Goal: Task Accomplishment & Management: Manage account settings

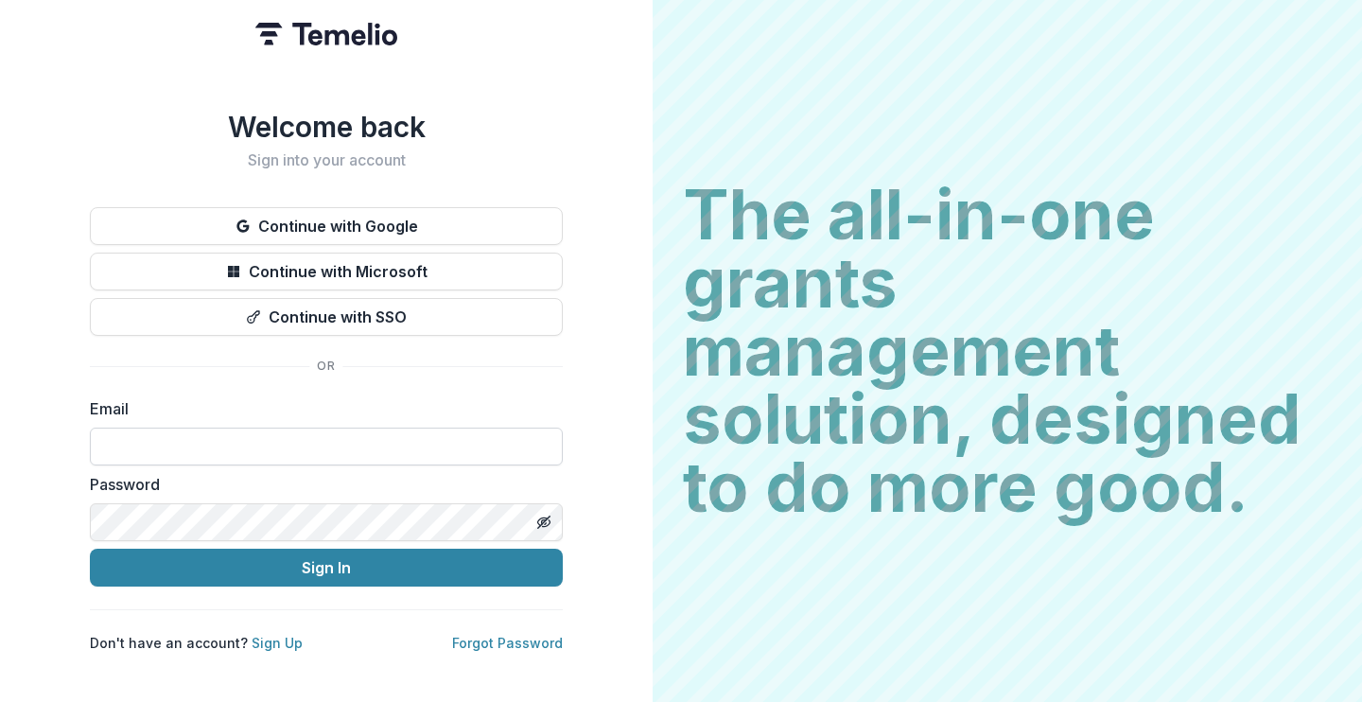
click at [178, 427] on input at bounding box center [326, 446] width 473 height 38
type input "**********"
click at [90, 548] on button "Sign In" at bounding box center [326, 567] width 473 height 38
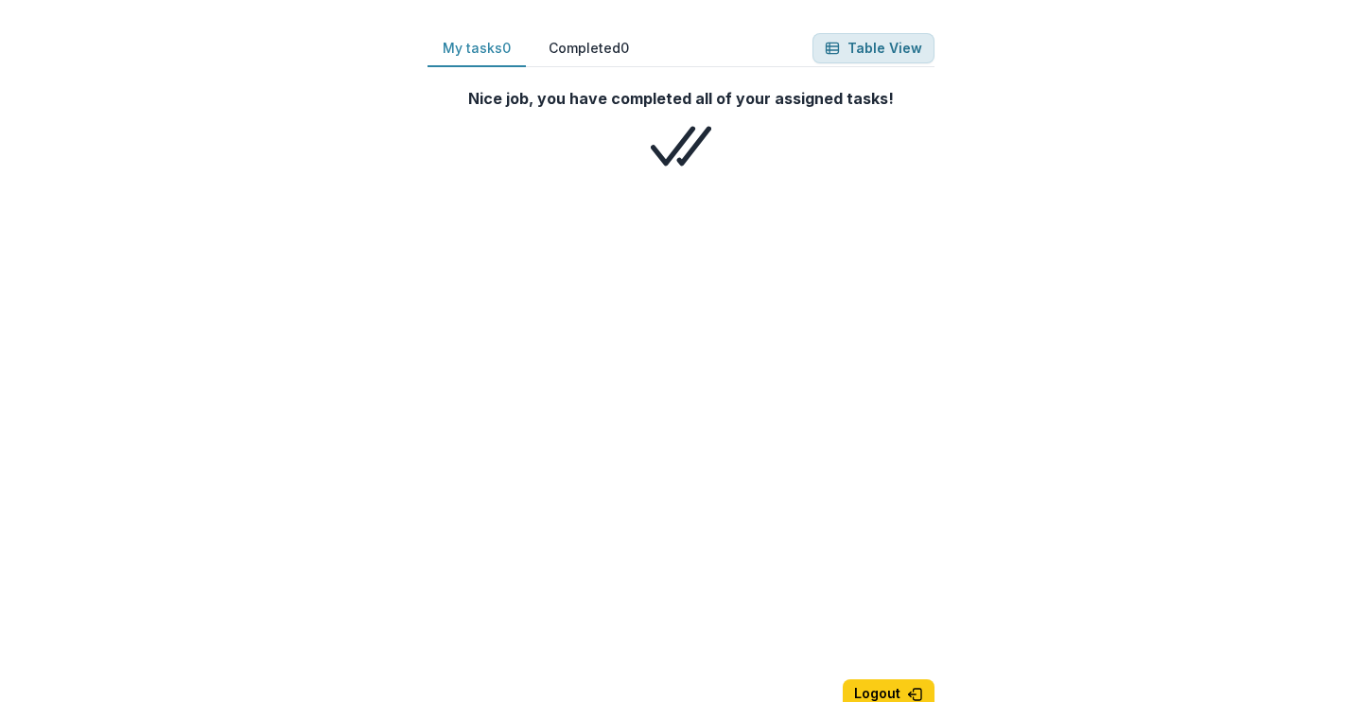
click at [884, 43] on button "Table View" at bounding box center [873, 48] width 122 height 30
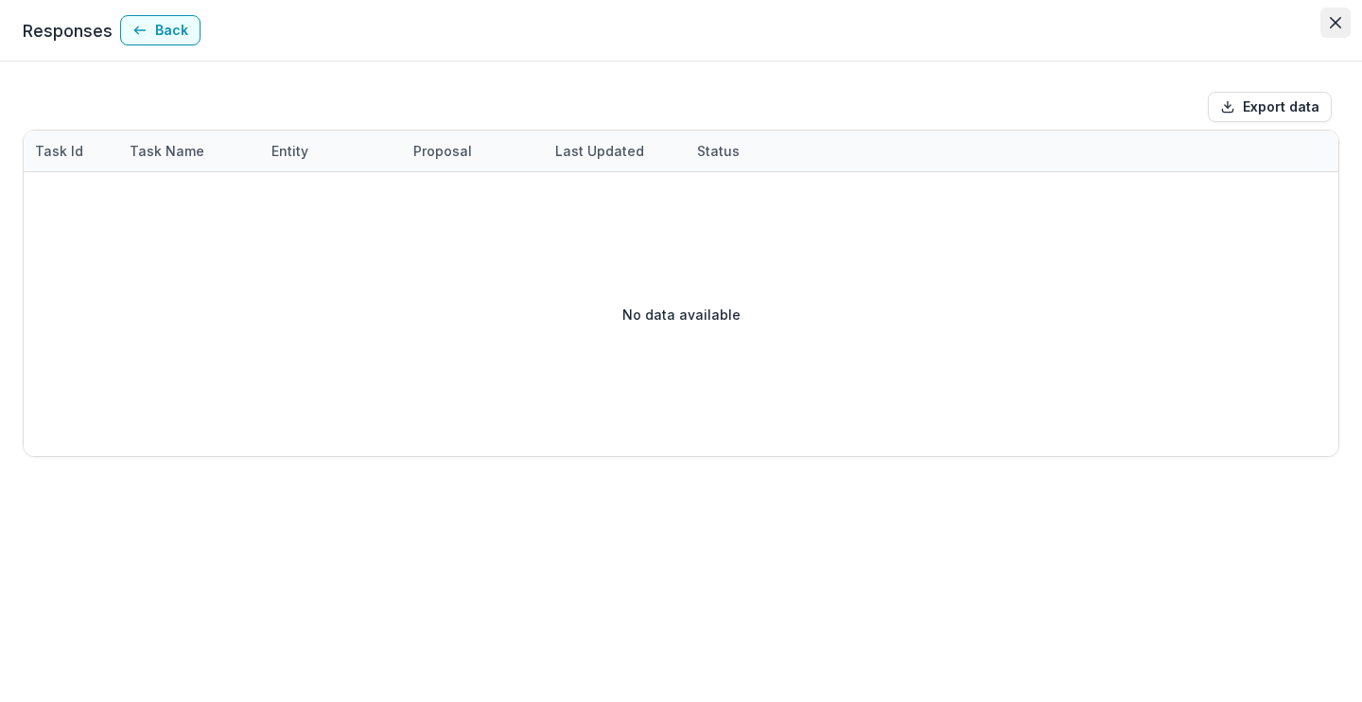
click at [1331, 32] on button "Close" at bounding box center [1335, 23] width 30 height 30
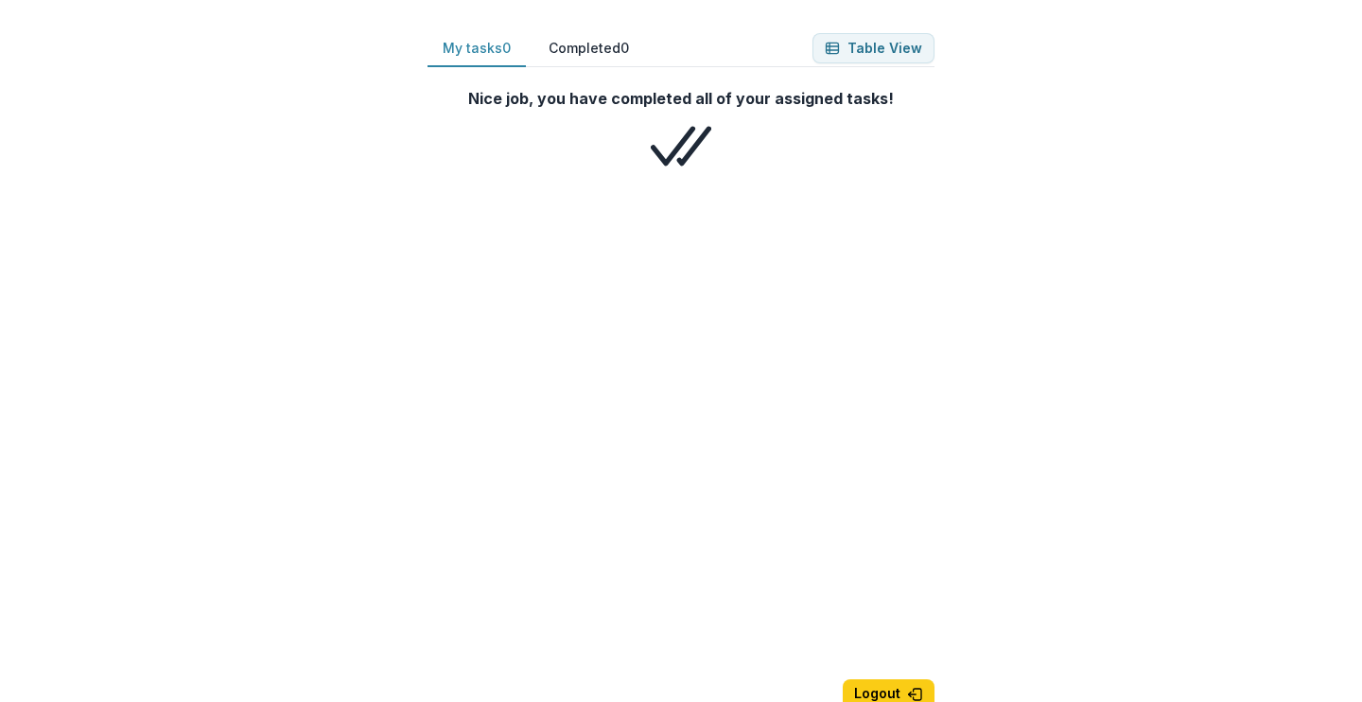
click at [580, 55] on button "Completed 0" at bounding box center [588, 48] width 111 height 37
